Goal: Transaction & Acquisition: Purchase product/service

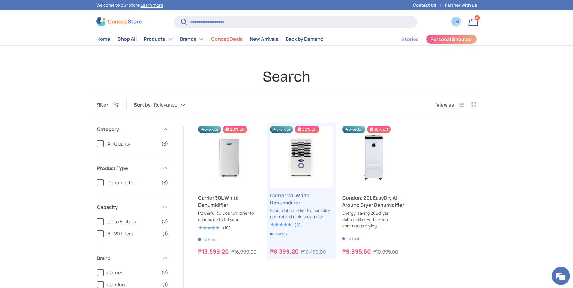
click at [120, 22] on img at bounding box center [118, 21] width 45 height 9
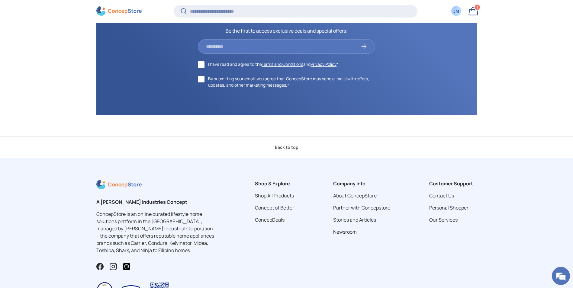
scroll to position [2440, 0]
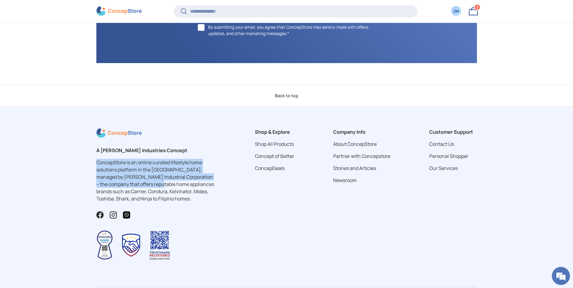
drag, startPoint x: 98, startPoint y: 164, endPoint x: 150, endPoint y: 188, distance: 57.3
click at [152, 187] on div "A Concepcion Industries Concept ConcepStore is an online curated lifestyle home…" at bounding box center [156, 199] width 139 height 142
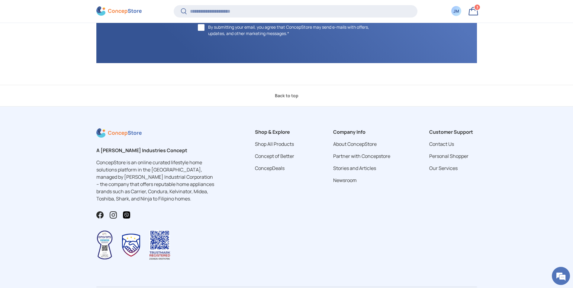
drag, startPoint x: 150, startPoint y: 188, endPoint x: 97, endPoint y: 189, distance: 52.5
click at [97, 189] on p "ConcepStore is an online curated lifestyle home solutions platform in the [GEOG…" at bounding box center [156, 180] width 120 height 43
drag, startPoint x: 96, startPoint y: 190, endPoint x: 205, endPoint y: 188, distance: 109.0
click at [205, 188] on p "ConcepStore is an online curated lifestyle home solutions platform in the [GEOG…" at bounding box center [156, 180] width 120 height 43
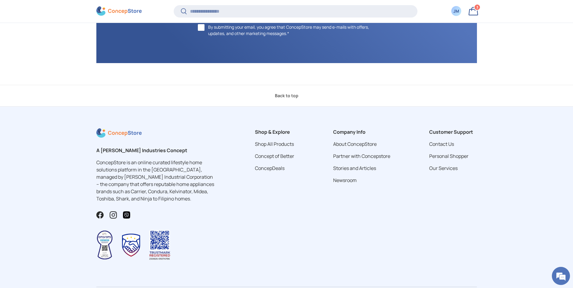
drag, startPoint x: 205, startPoint y: 188, endPoint x: 183, endPoint y: 195, distance: 23.3
click at [183, 195] on p "ConcepStore is an online curated lifestyle home solutions platform in the [GEOG…" at bounding box center [156, 180] width 120 height 43
click at [471, 11] on link "Bag 3 3 items" at bounding box center [472, 11] width 13 height 13
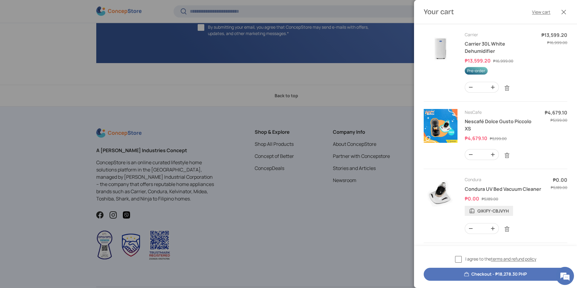
click at [459, 259] on label "I agree to the terms and refund policy" at bounding box center [495, 259] width 81 height 7
click at [486, 274] on button "Checkout - ₱18,278.30 PHP" at bounding box center [496, 274] width 144 height 13
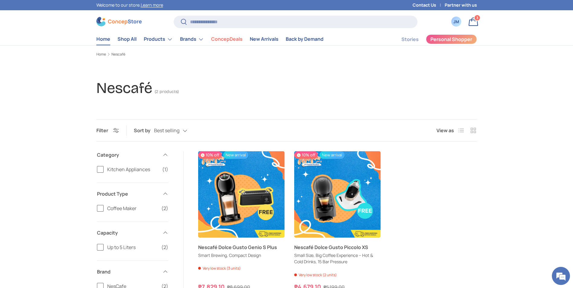
click at [104, 40] on link "Home" at bounding box center [103, 39] width 14 height 12
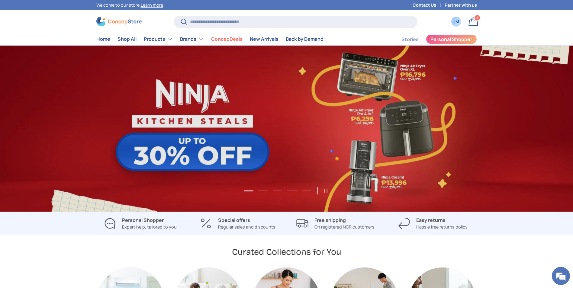
click at [124, 39] on link "Shop All" at bounding box center [126, 39] width 19 height 12
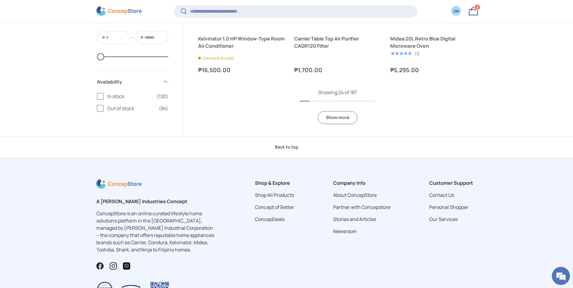
scroll to position [1402, 0]
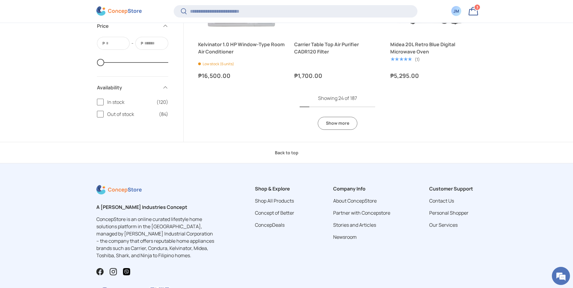
click at [331, 124] on link "Show more" at bounding box center [338, 123] width 40 height 13
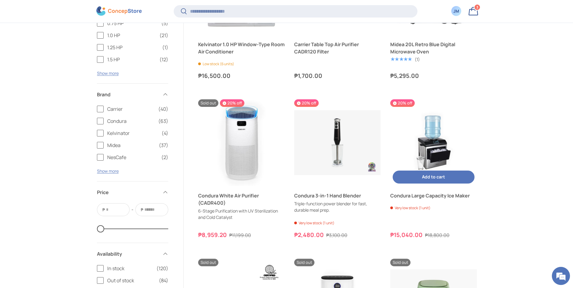
click at [433, 127] on img "Condura Large Capacity Ice Maker" at bounding box center [433, 142] width 86 height 86
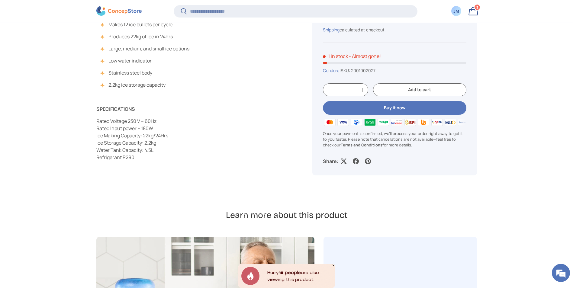
scroll to position [482, 0]
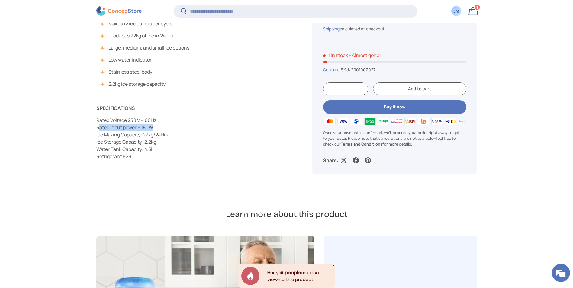
drag, startPoint x: 163, startPoint y: 130, endPoint x: 98, endPoint y: 129, distance: 64.6
click at [98, 129] on p "Rated Voltage 230 V – 60Hz Rated Input power – 180W Ice Making Capacity: 22kg/2…" at bounding box center [189, 138] width 187 height 43
click at [167, 146] on p "Rated Voltage 230 V – 60Hz Rated Input power – 180W Ice Making Capacity: 22kg/2…" at bounding box center [189, 138] width 187 height 43
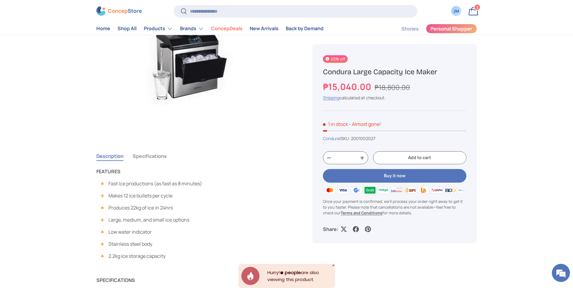
scroll to position [302, 0]
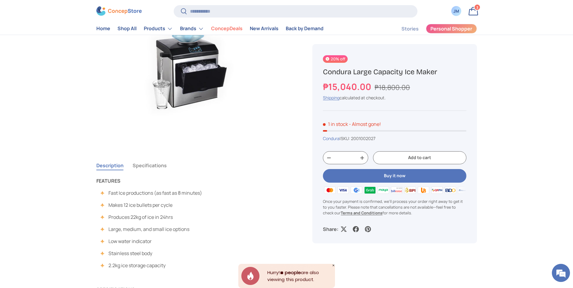
click at [148, 166] on button "Specifications" at bounding box center [150, 166] width 34 height 14
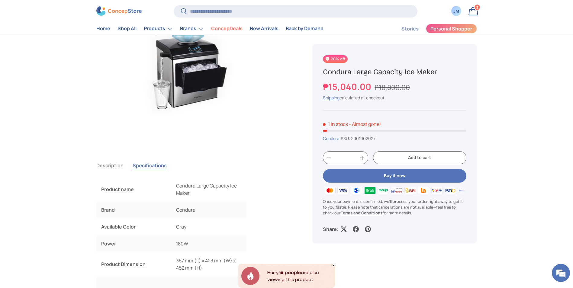
click at [111, 166] on button "Description" at bounding box center [109, 166] width 27 height 14
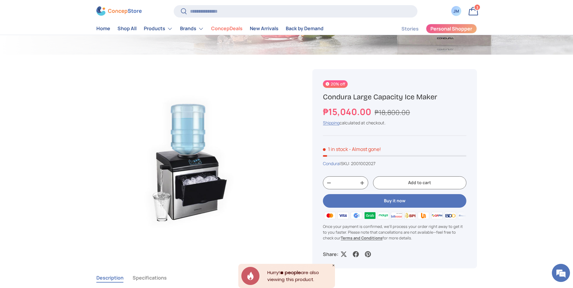
scroll to position [181, 0]
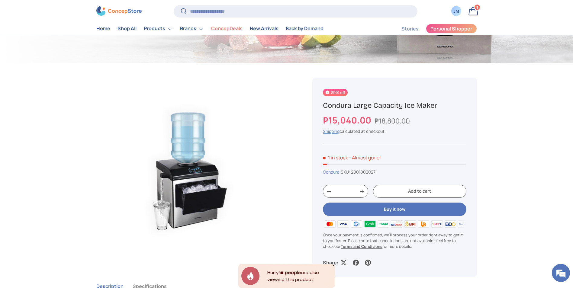
click at [474, 14] on link "Bag 3 3 items" at bounding box center [472, 11] width 13 height 13
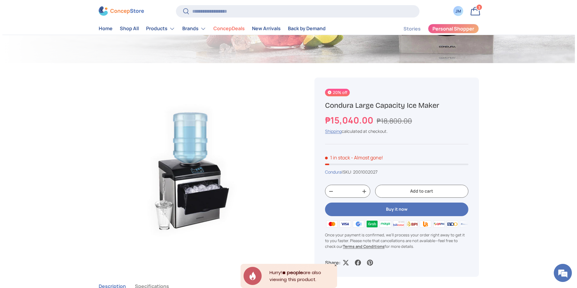
scroll to position [0, 0]
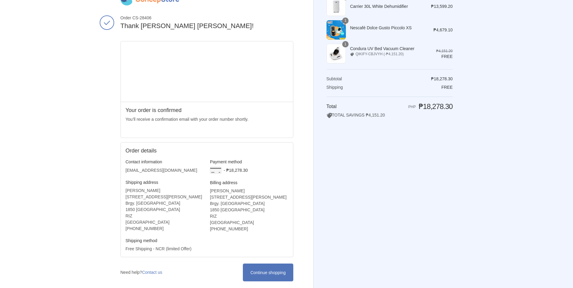
scroll to position [50, 0]
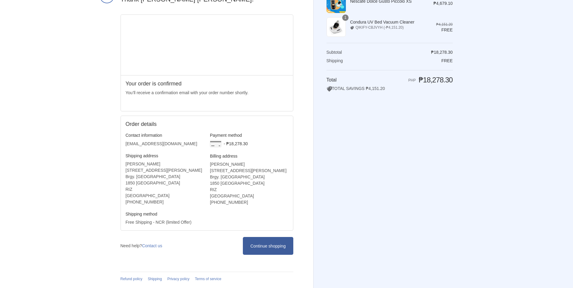
click at [256, 242] on link "Continue shopping" at bounding box center [268, 246] width 50 height 18
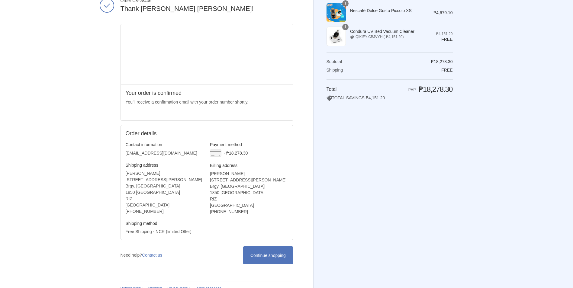
scroll to position [0, 0]
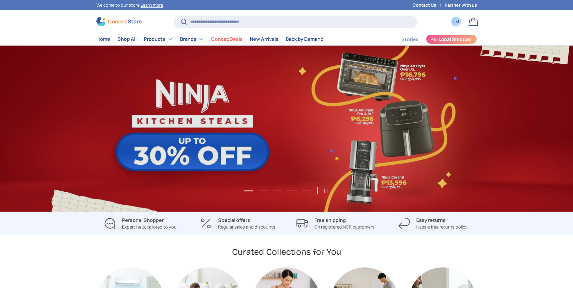
scroll to position [1562, 2468]
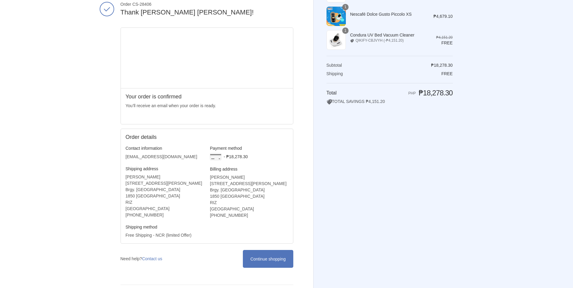
scroll to position [50, 0]
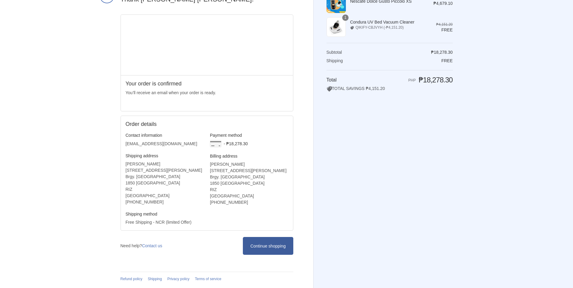
click at [270, 246] on icon at bounding box center [268, 246] width 6 height 6
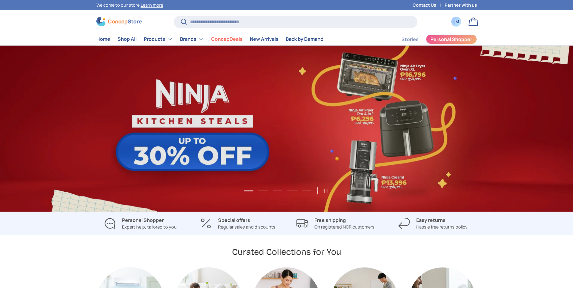
scroll to position [1562, 2468]
click at [459, 21] on div "JM" at bounding box center [456, 21] width 7 height 6
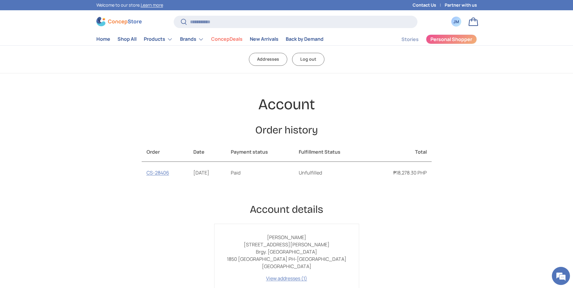
click at [266, 59] on link "Addresses" at bounding box center [268, 59] width 38 height 13
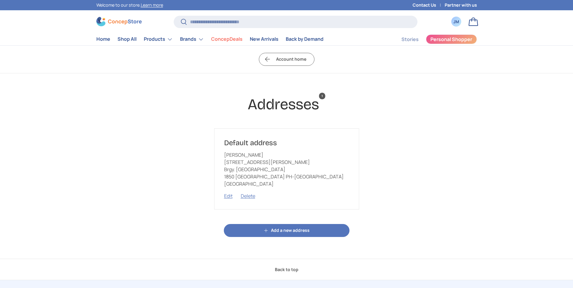
select select "*****"
click at [226, 196] on button "Edit" at bounding box center [228, 196] width 8 height 7
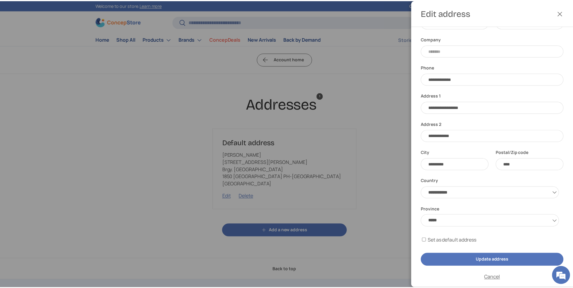
scroll to position [26, 0]
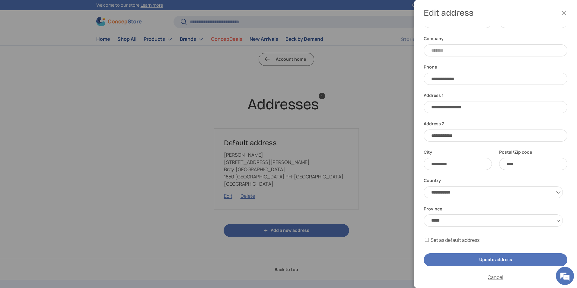
click at [562, 14] on button "Close" at bounding box center [563, 12] width 13 height 13
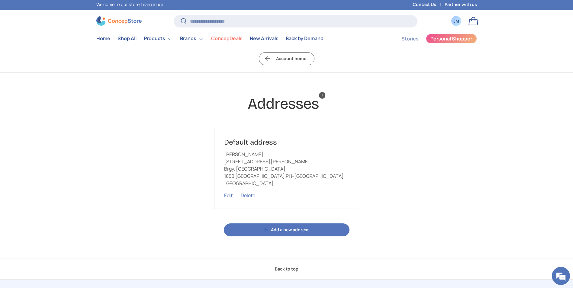
scroll to position [0, 0]
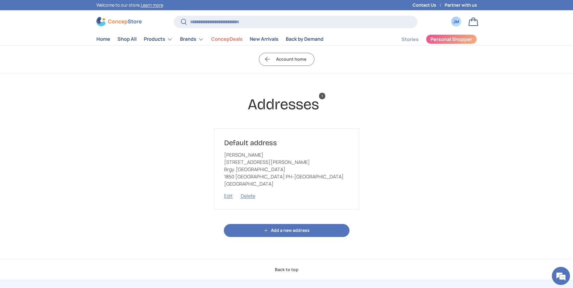
click at [323, 97] on span "1" at bounding box center [322, 96] width 6 height 7
drag, startPoint x: 110, startPoint y: 44, endPoint x: 563, endPoint y: 272, distance: 507.4
click at [563, 272] on em at bounding box center [561, 276] width 16 height 16
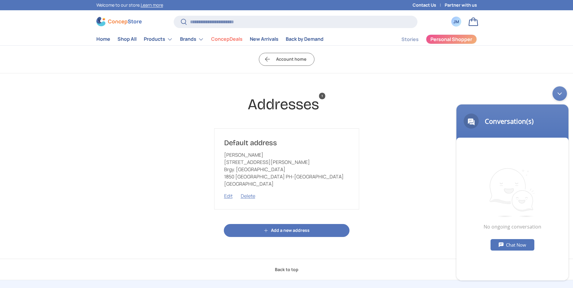
click at [559, 94] on div "Minimize live chat window" at bounding box center [559, 93] width 14 height 14
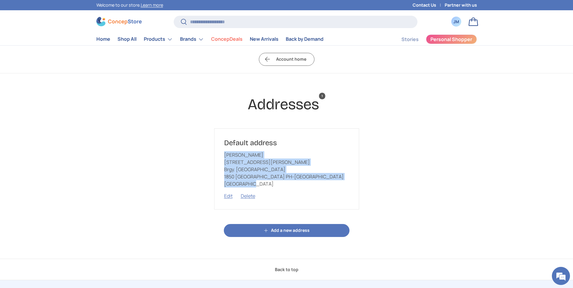
drag, startPoint x: 254, startPoint y: 184, endPoint x: 222, endPoint y: 153, distance: 45.1
click at [222, 153] on div "Default address John Reyniel Mandap 27 Gen. Luna Ave. Brgy. Banaba 1850 San Mat…" at bounding box center [286, 168] width 145 height 81
drag, startPoint x: 222, startPoint y: 153, endPoint x: 271, endPoint y: 187, distance: 59.6
click at [271, 187] on p "John Reyniel Mandap 27 Gen. Luna Ave. Brgy. Banaba 1850 San Mateo PH-RIZ Philip…" at bounding box center [286, 169] width 125 height 36
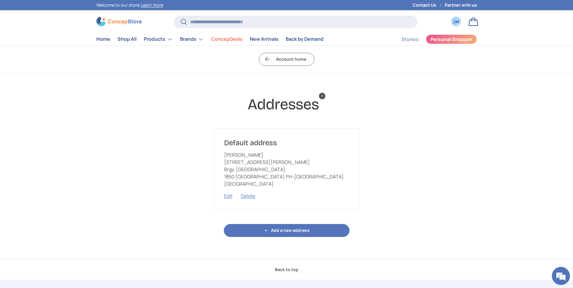
click at [455, 20] on div "JM" at bounding box center [456, 21] width 7 height 6
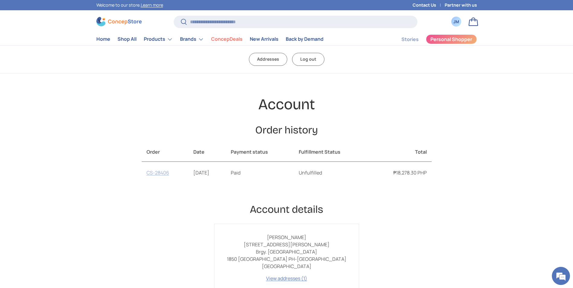
click at [157, 171] on link "CS-28406" at bounding box center [157, 172] width 23 height 7
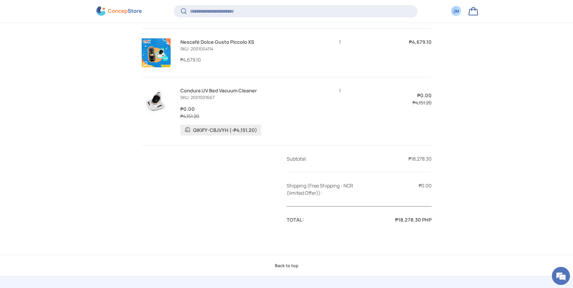
scroll to position [307, 0]
click at [159, 102] on img at bounding box center [156, 101] width 29 height 29
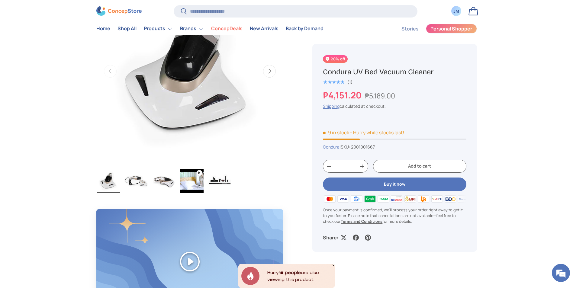
scroll to position [242, 0]
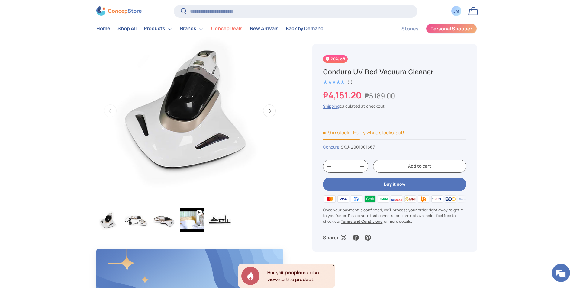
click at [215, 219] on img "Gallery Viewer" at bounding box center [220, 220] width 24 height 24
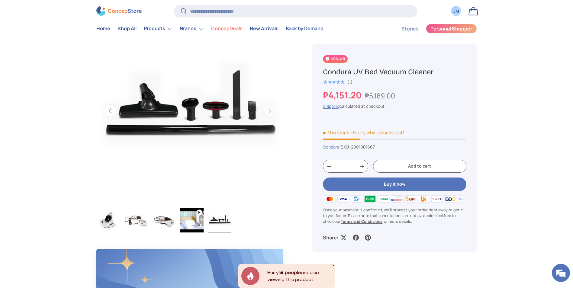
click at [164, 229] on img "Gallery Viewer" at bounding box center [164, 220] width 24 height 24
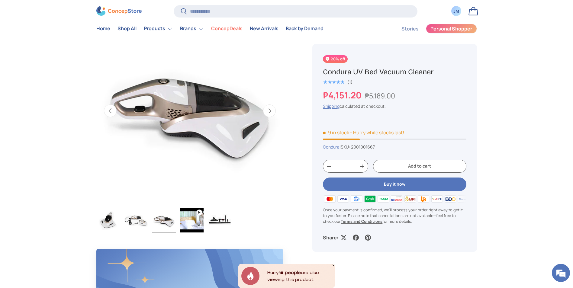
click at [139, 223] on img "Gallery Viewer" at bounding box center [136, 220] width 24 height 24
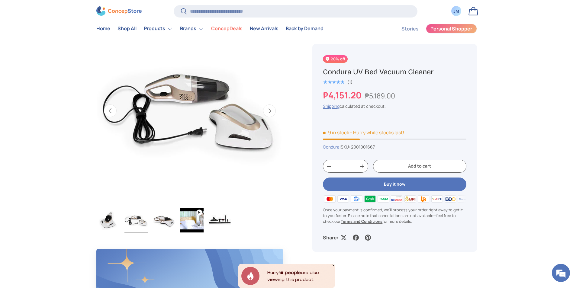
scroll to position [0, 0]
click at [110, 220] on img "Gallery Viewer" at bounding box center [109, 220] width 24 height 24
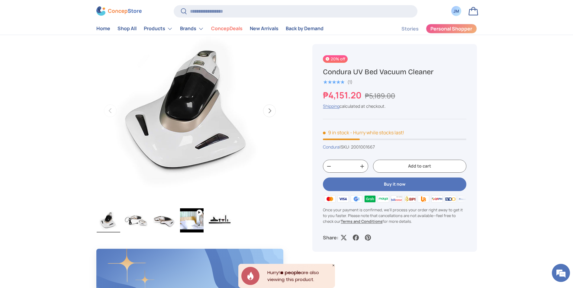
click at [271, 112] on button "Next" at bounding box center [269, 110] width 13 height 13
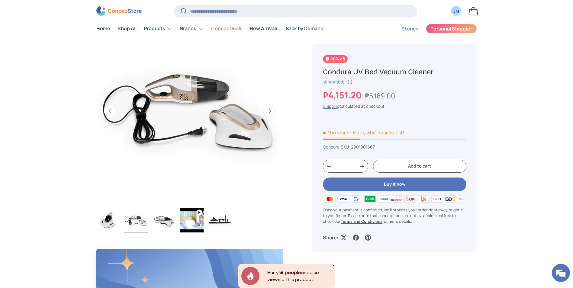
click at [271, 111] on button "Next" at bounding box center [269, 110] width 13 height 13
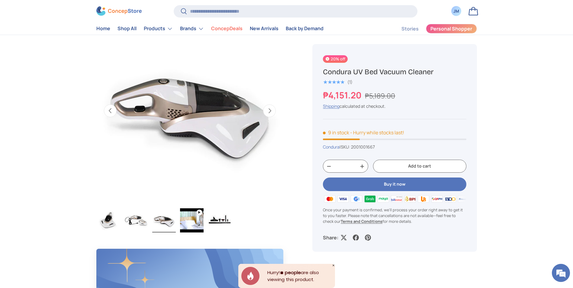
click at [271, 111] on button "Next" at bounding box center [269, 110] width 13 height 13
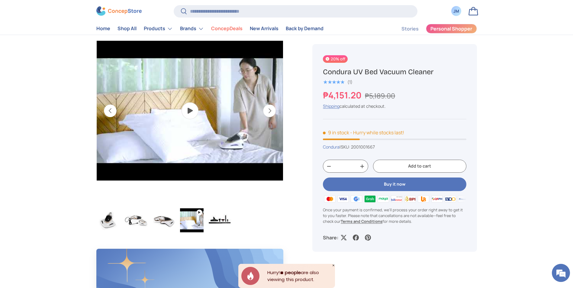
click at [271, 111] on button "Next" at bounding box center [269, 110] width 13 height 13
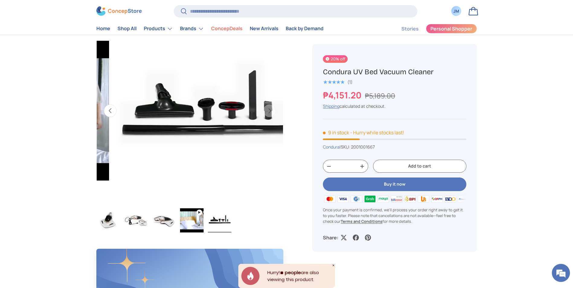
scroll to position [0, 761]
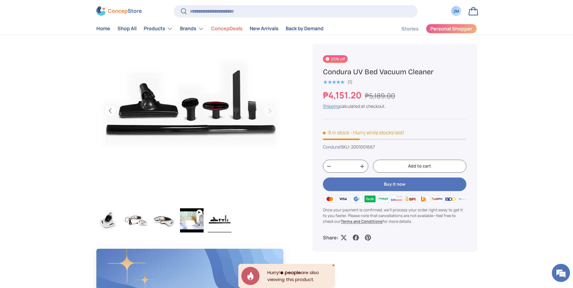
click at [112, 112] on button "Previous" at bounding box center [110, 110] width 13 height 13
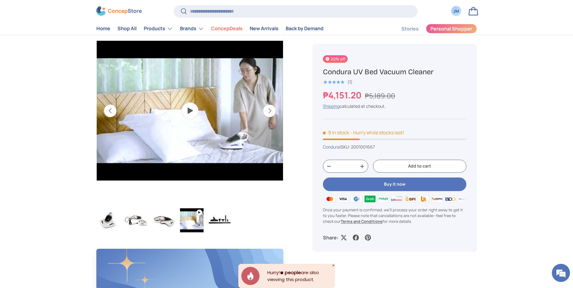
click at [112, 112] on button "Previous" at bounding box center [110, 110] width 13 height 13
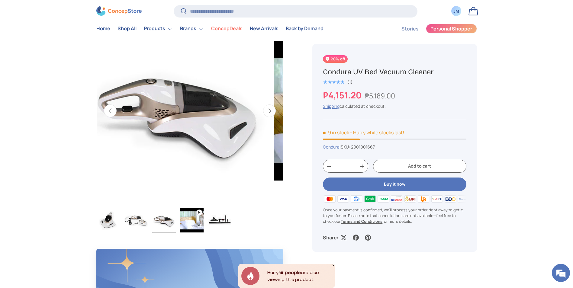
scroll to position [0, 380]
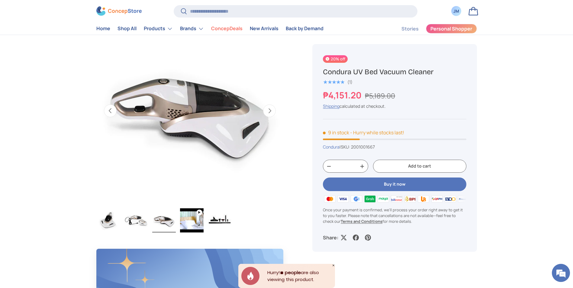
click at [112, 112] on button "Previous" at bounding box center [110, 110] width 13 height 13
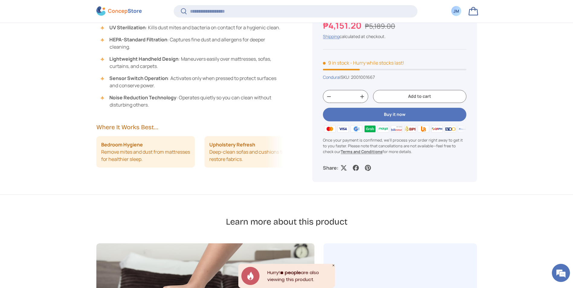
scroll to position [663, 0]
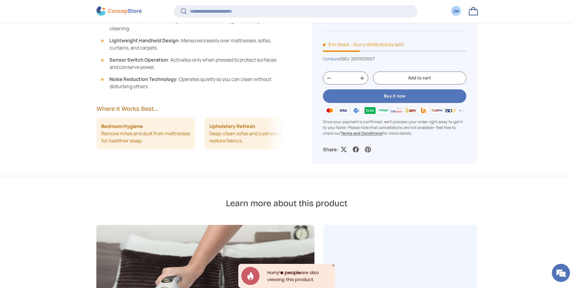
drag, startPoint x: 252, startPoint y: 139, endPoint x: 223, endPoint y: 140, distance: 29.3
click at [223, 140] on li "Upholstery Refresh Deep-clean sofas and cushions to restore fabrics." at bounding box center [253, 133] width 99 height 31
drag, startPoint x: 240, startPoint y: 141, endPoint x: 184, endPoint y: 145, distance: 56.3
click at [187, 144] on li "Curtain Cleaning Tackle drapes in place—no ladder or detaching needed." at bounding box center [234, 133] width 99 height 31
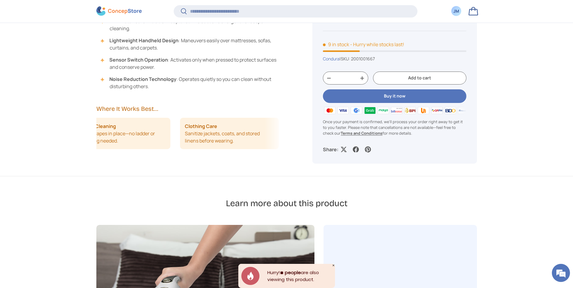
drag, startPoint x: 230, startPoint y: 140, endPoint x: 166, endPoint y: 140, distance: 64.3
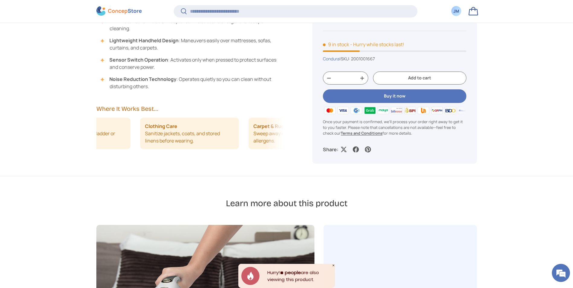
scroll to position [0, 325]
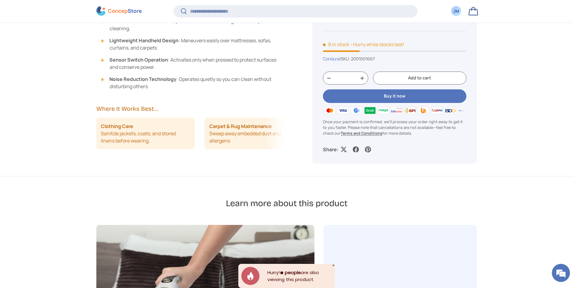
drag, startPoint x: 229, startPoint y: 139, endPoint x: 162, endPoint y: 136, distance: 67.4
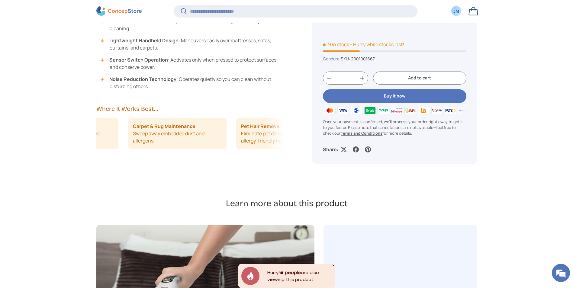
scroll to position [0, 453]
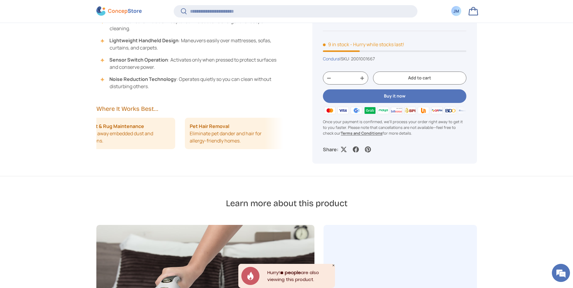
drag, startPoint x: 226, startPoint y: 140, endPoint x: 152, endPoint y: 143, distance: 73.7
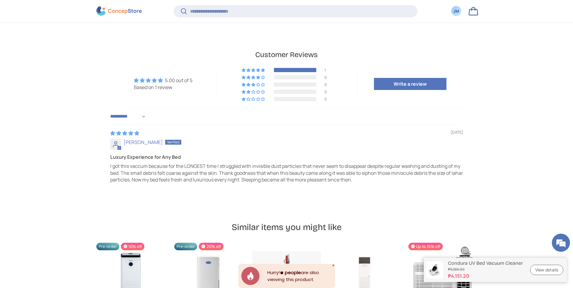
scroll to position [1599, 0]
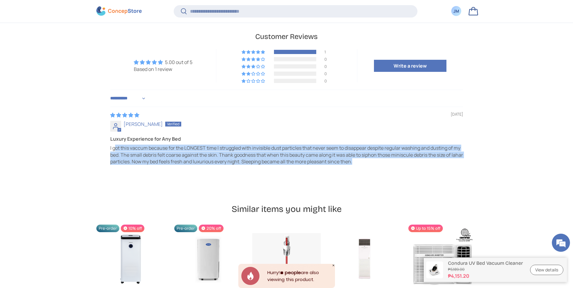
drag, startPoint x: 355, startPoint y: 159, endPoint x: 117, endPoint y: 148, distance: 238.5
click at [117, 148] on p "I got this vaccum because for the LONGEST time I struggled with invisible dust …" at bounding box center [286, 155] width 353 height 20
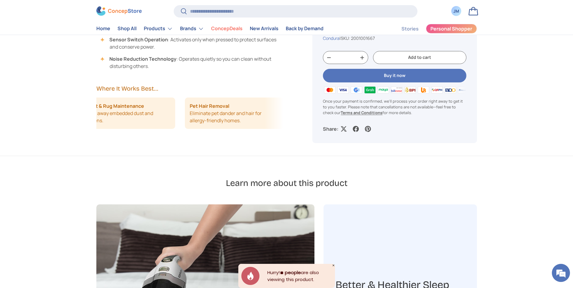
scroll to position [574, 0]
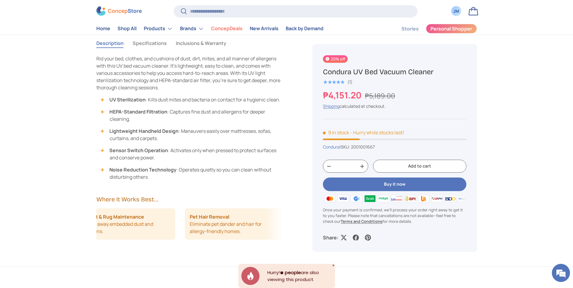
click at [472, 12] on link "Bag" at bounding box center [472, 11] width 13 height 13
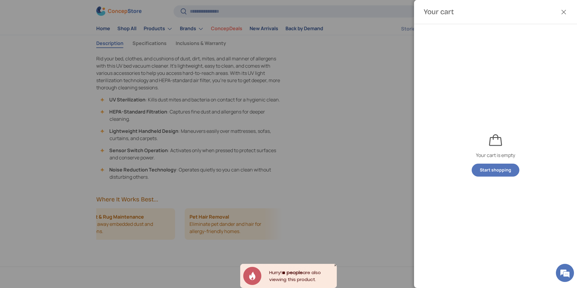
click at [564, 13] on button "Close" at bounding box center [563, 11] width 13 height 13
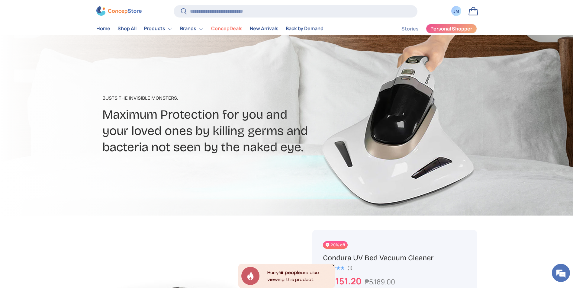
scroll to position [0, 0]
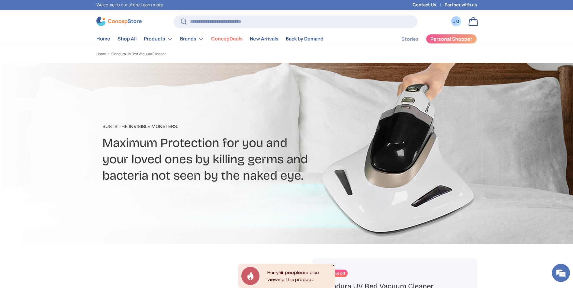
click at [472, 24] on link "Bag" at bounding box center [472, 21] width 13 height 13
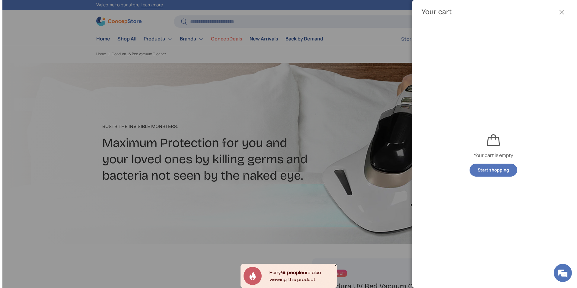
scroll to position [0, 0]
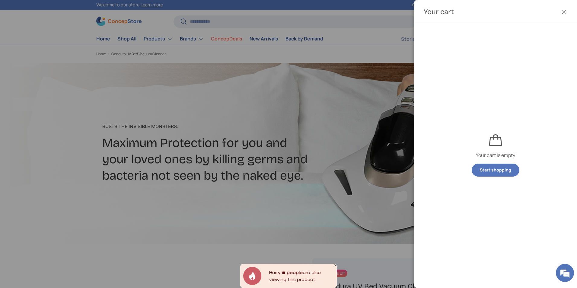
click at [567, 12] on button "Close" at bounding box center [563, 11] width 13 height 13
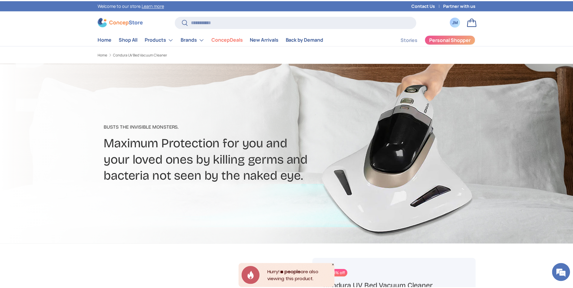
scroll to position [0, 0]
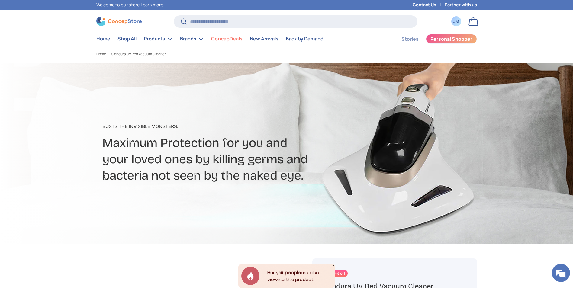
click at [456, 23] on div "JM" at bounding box center [456, 21] width 7 height 6
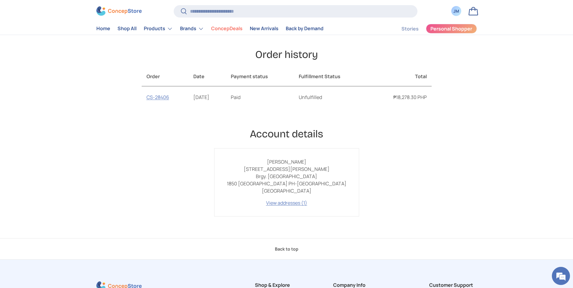
scroll to position [60, 0]
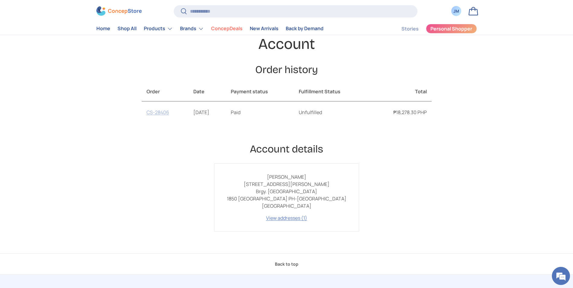
click at [155, 111] on link "CS-28406" at bounding box center [157, 112] width 23 height 7
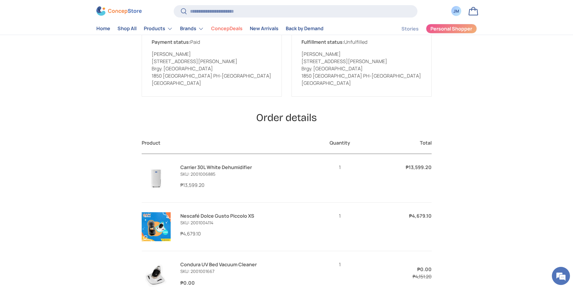
scroll to position [123, 0]
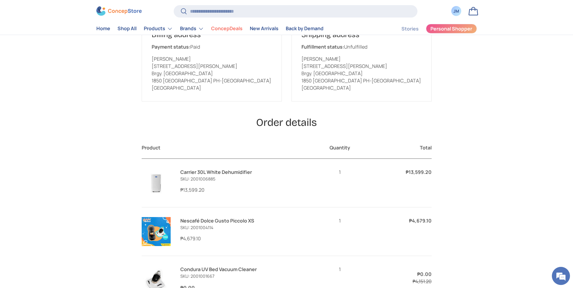
click at [156, 174] on img at bounding box center [156, 182] width 29 height 29
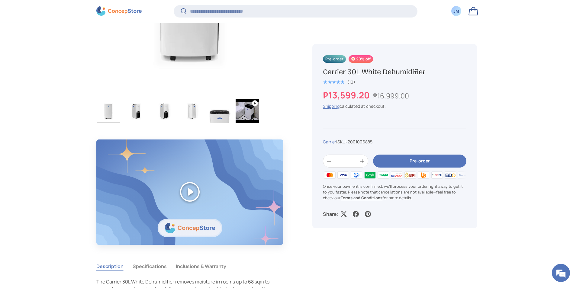
scroll to position [331, 0]
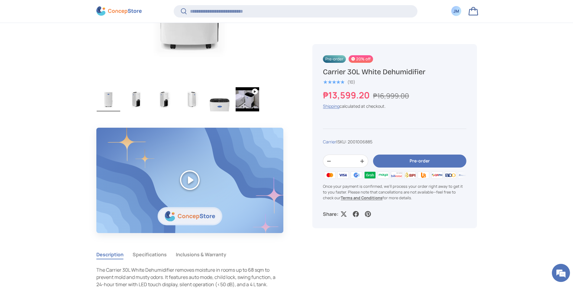
click at [244, 101] on img "Gallery Viewer" at bounding box center [247, 99] width 24 height 24
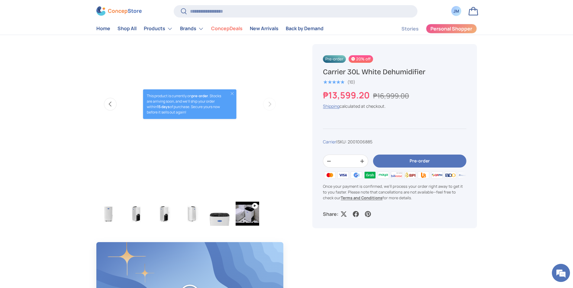
scroll to position [211, 0]
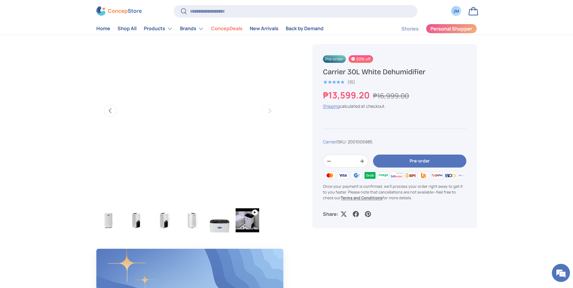
click at [232, 99] on button "Close" at bounding box center [232, 100] width 5 height 5
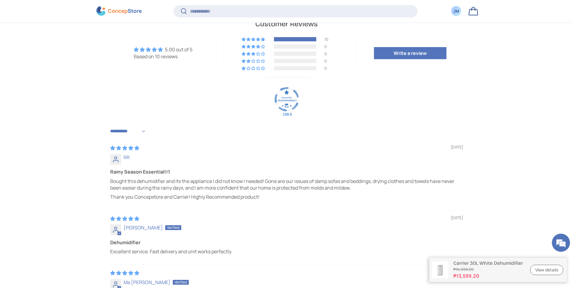
scroll to position [1629, 0]
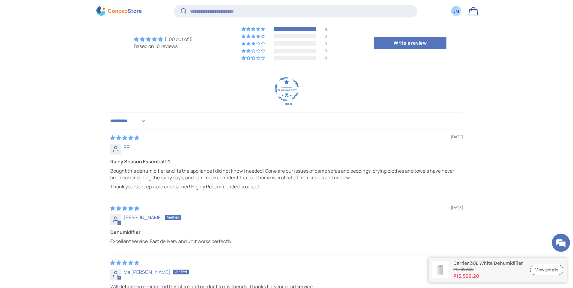
click at [277, 89] on img at bounding box center [286, 89] width 24 height 24
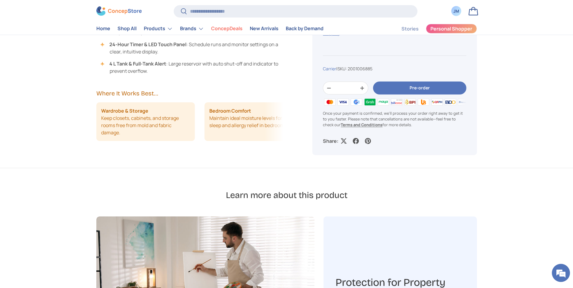
scroll to position [634, 0]
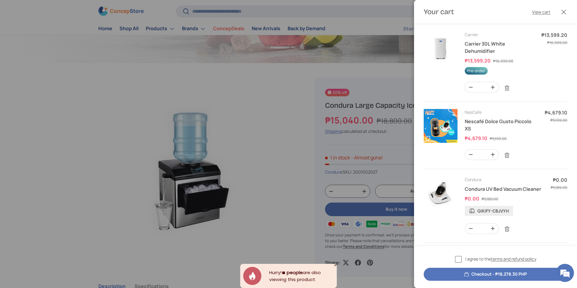
scroll to position [1453, 2468]
